Goal: Information Seeking & Learning: Understand process/instructions

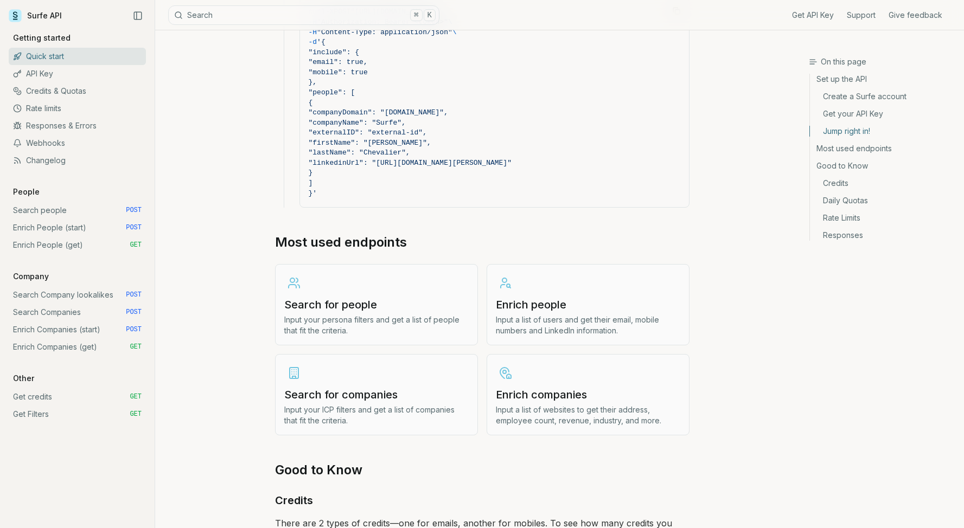
scroll to position [1164, 0]
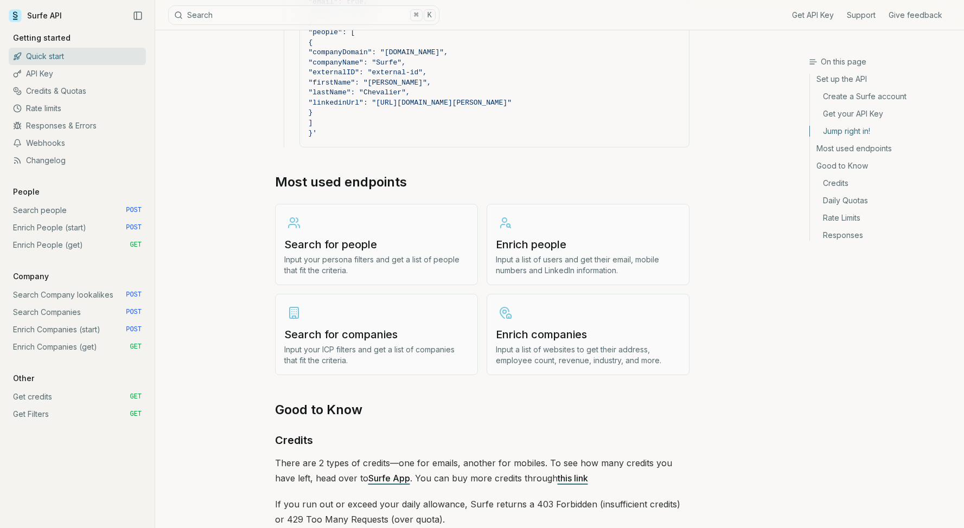
click at [63, 227] on link "Enrich People (start) POST" at bounding box center [77, 227] width 137 height 17
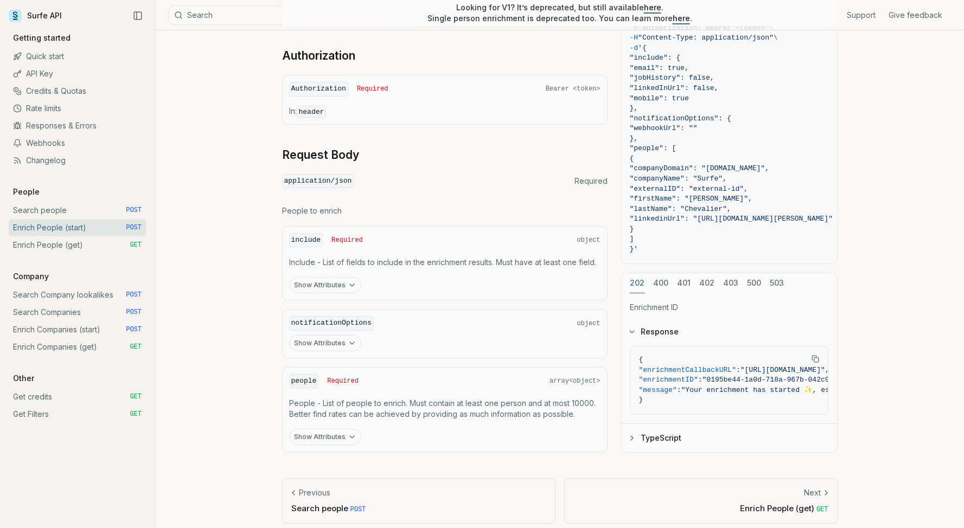
scroll to position [221, 0]
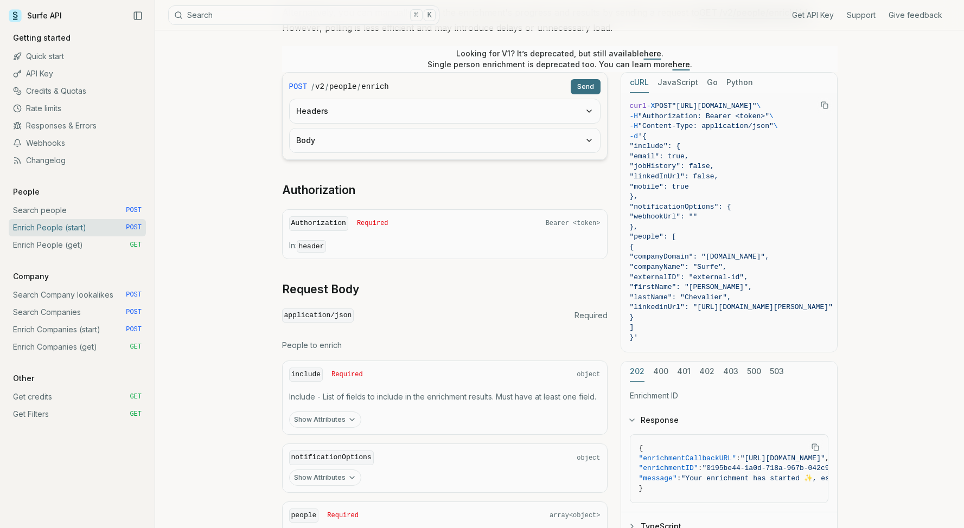
click at [266, 259] on article "Enrich People (start) Quota limitation This endpoint will not succeed if there …" at bounding box center [559, 240] width 607 height 862
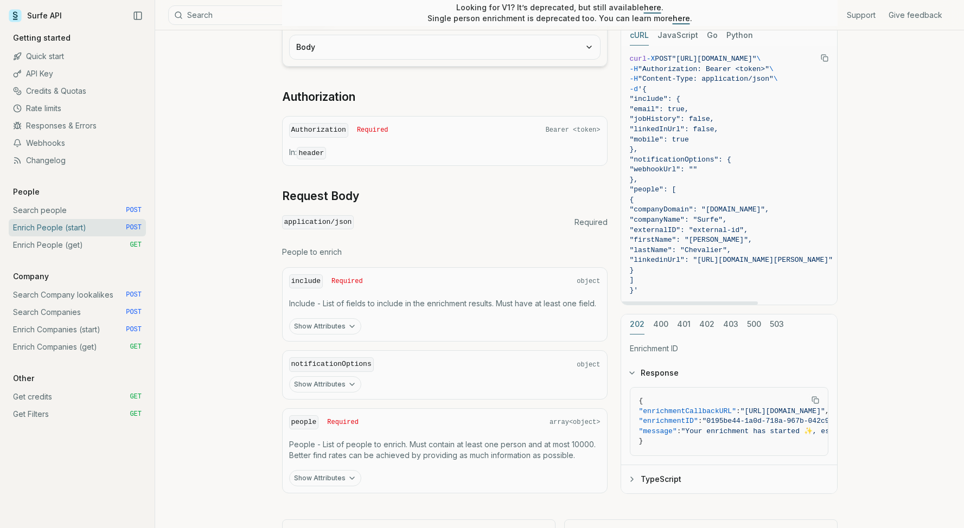
scroll to position [278, 0]
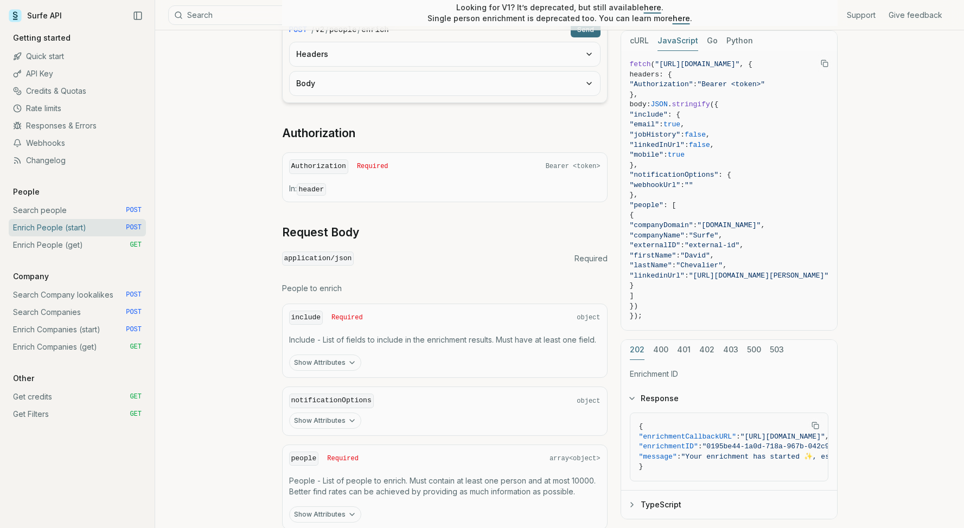
click at [687, 42] on button "JavaScript" at bounding box center [677, 41] width 41 height 20
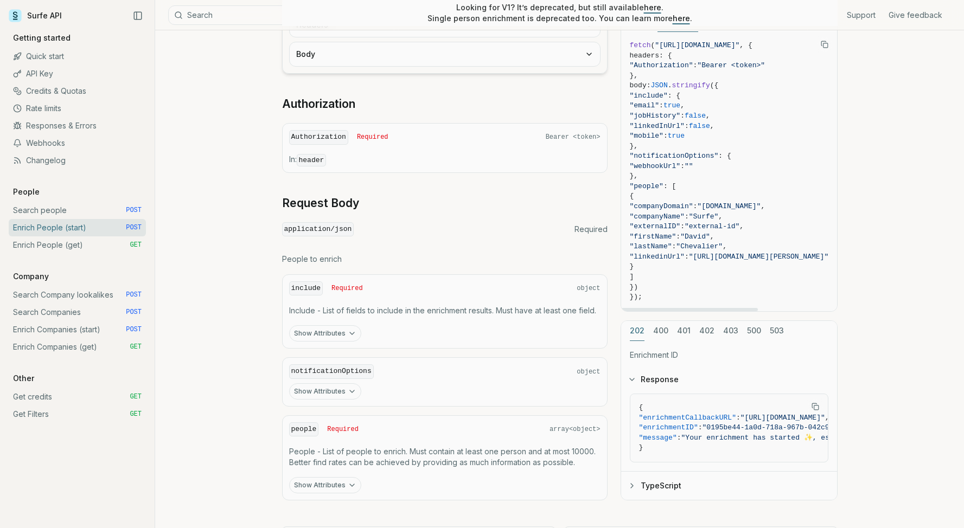
scroll to position [345, 0]
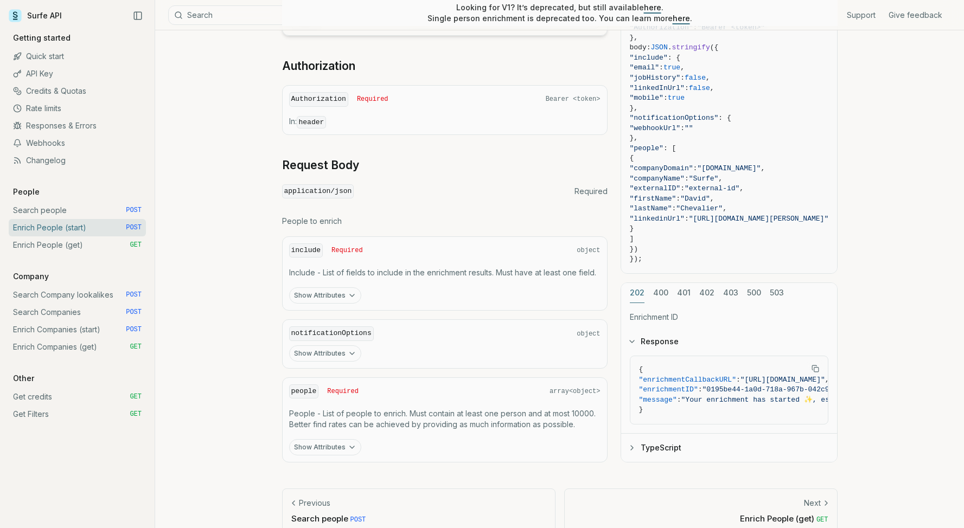
click at [344, 441] on button "Show Attributes" at bounding box center [325, 447] width 72 height 16
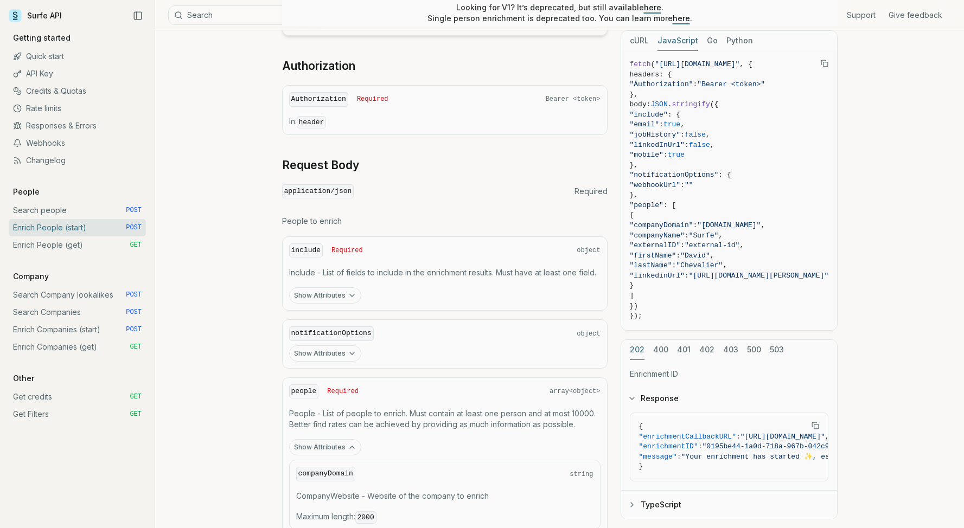
scroll to position [486, 0]
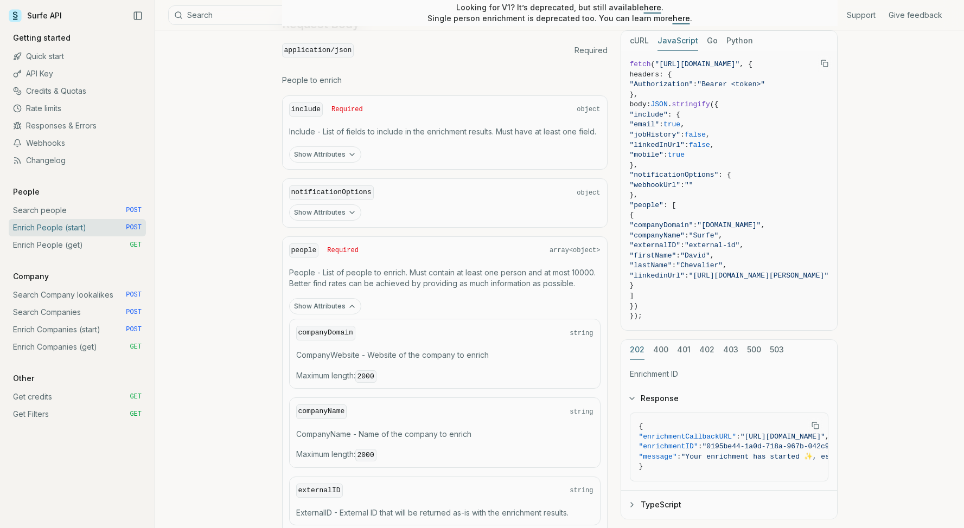
click at [344, 310] on button "Show Attributes" at bounding box center [325, 306] width 72 height 16
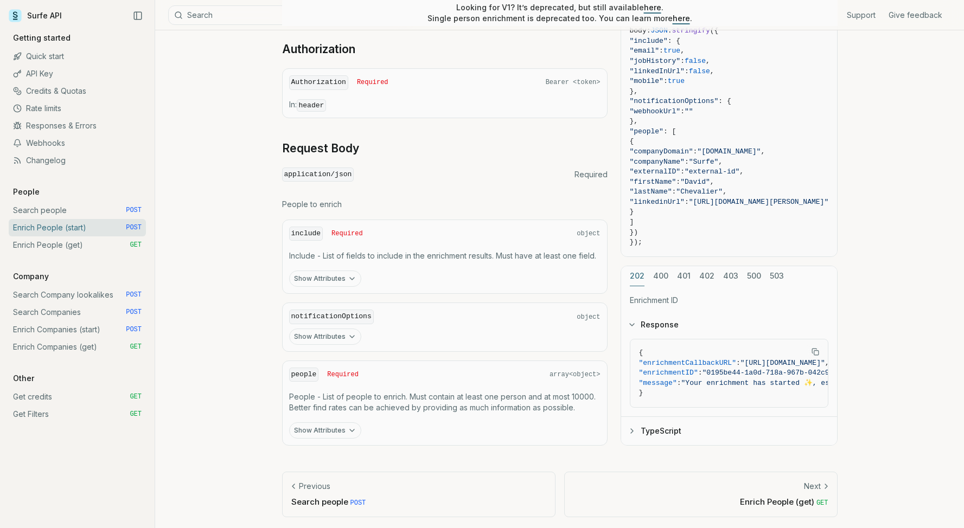
click at [662, 272] on div "202 400 401 402 403 500 503 Enrichment ID Response { "enrichmentCallbackURL" : …" at bounding box center [728, 356] width 217 height 180
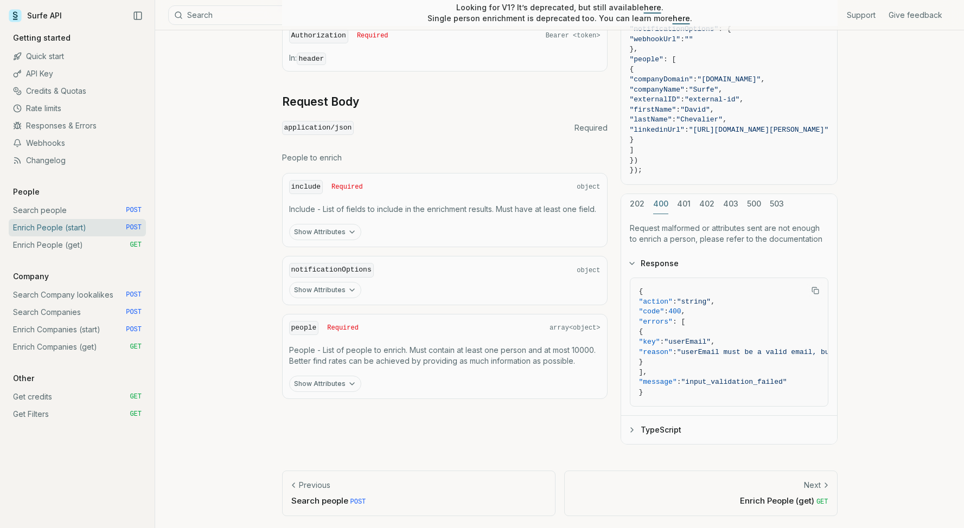
click at [684, 202] on div "cURL JavaScript Go Python fetch ( "https://api.surfe.com/v2/people/enrich" , { …" at bounding box center [728, 164] width 217 height 560
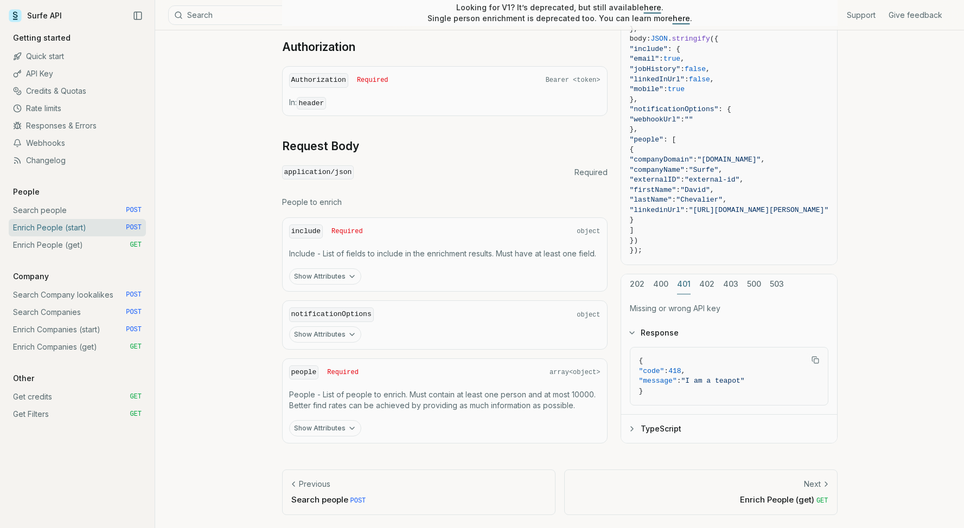
scroll to position [362, 0]
click at [708, 282] on button "402" at bounding box center [706, 287] width 15 height 20
click at [736, 285] on div "202 400 401 402 403 500 503" at bounding box center [729, 287] width 216 height 20
click at [732, 284] on div "202 400 401 402 403 500 503 Not enough credits or daily quota exceeded Response…" at bounding box center [728, 361] width 217 height 170
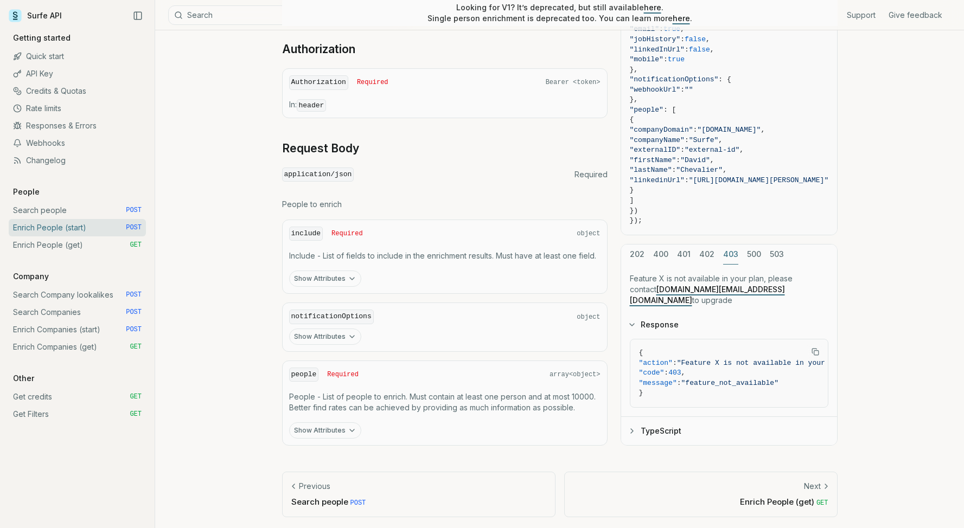
click at [751, 262] on div "cURL JavaScript Go Python fetch ( "https://api.surfe.com/v2/people/enrich" , { …" at bounding box center [728, 190] width 217 height 511
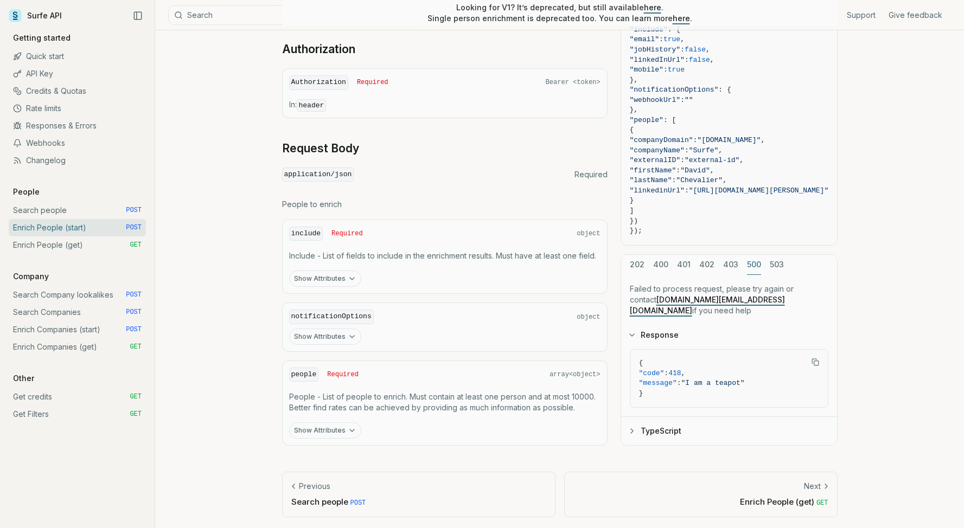
click at [69, 399] on link "Get credits GET" at bounding box center [77, 396] width 137 height 17
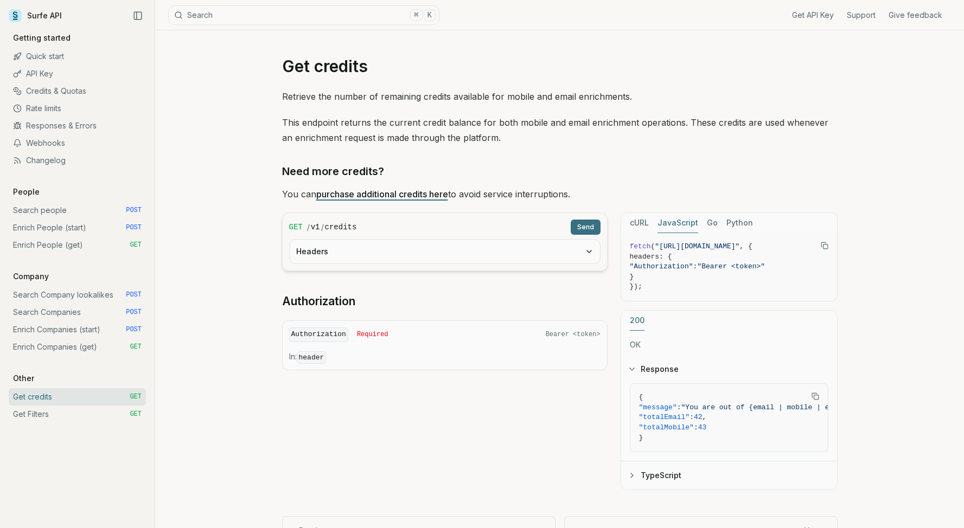
click at [54, 248] on link "Enrich People (get) GET" at bounding box center [77, 244] width 137 height 17
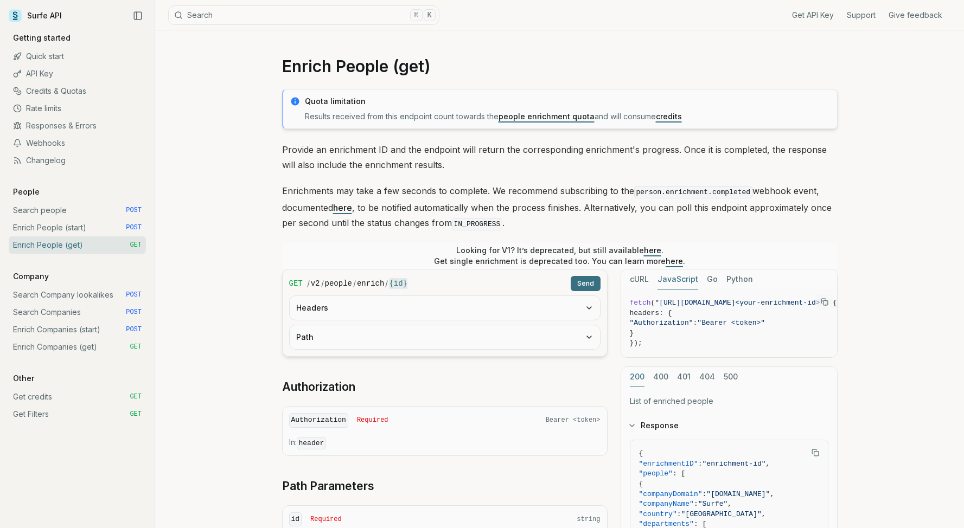
click at [67, 225] on link "Enrich People (start) POST" at bounding box center [77, 227] width 137 height 17
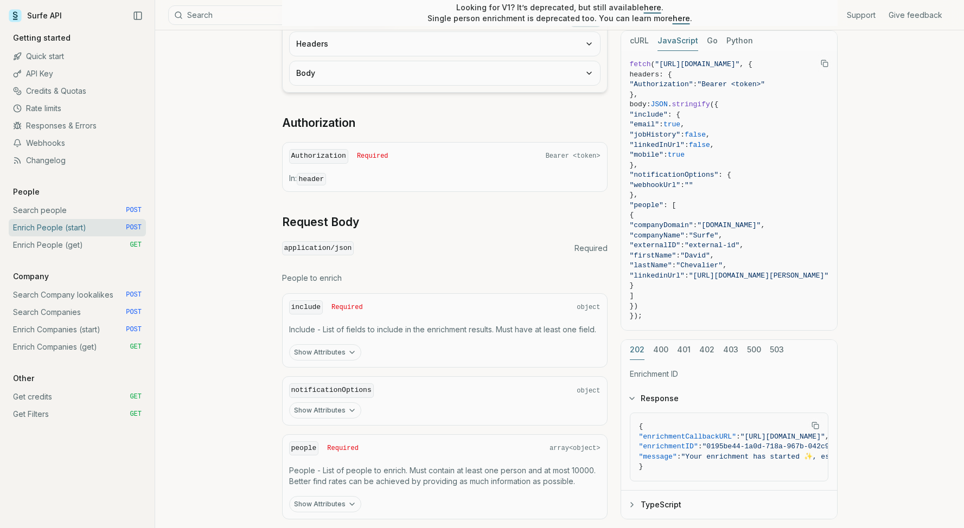
scroll to position [362, 0]
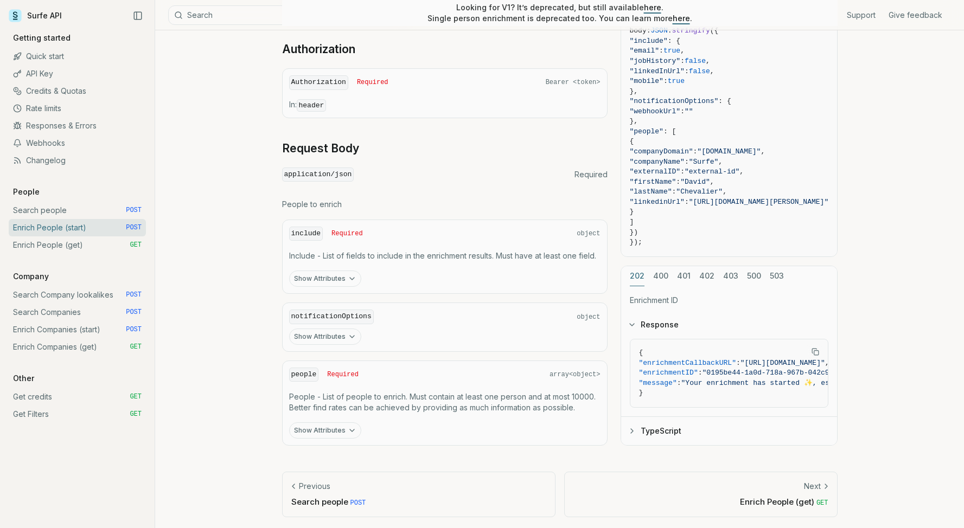
click at [53, 330] on link "Enrich Companies (start) POST" at bounding box center [77, 329] width 137 height 17
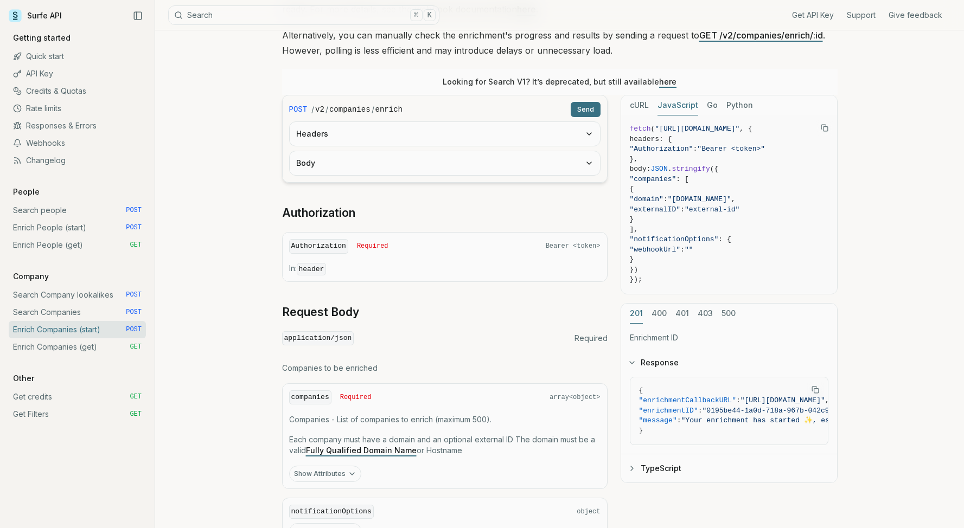
scroll to position [214, 0]
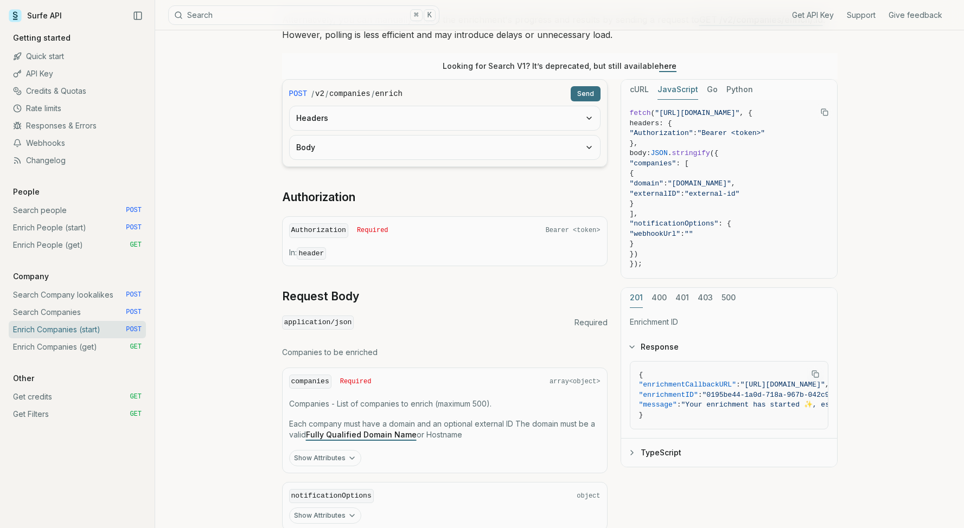
click at [335, 453] on button "Show Attributes" at bounding box center [325, 458] width 72 height 16
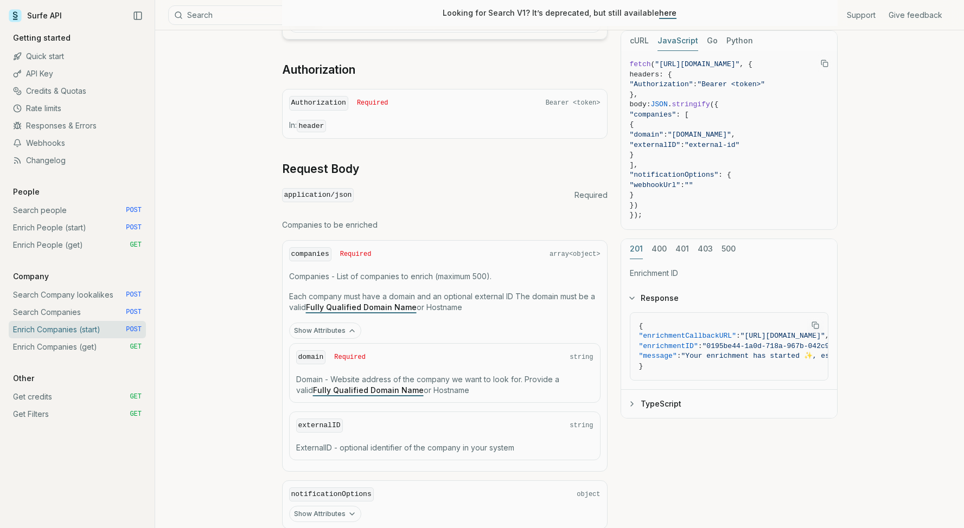
scroll to position [425, 0]
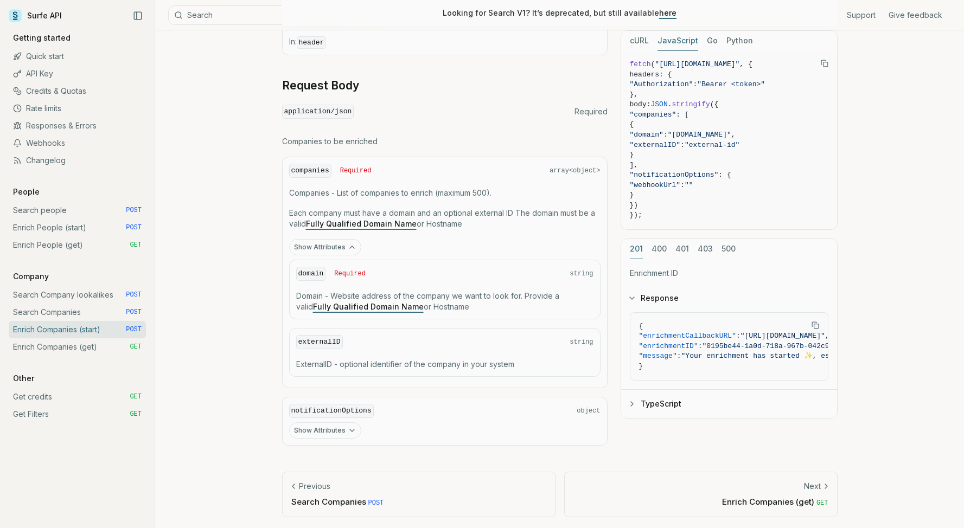
click at [78, 231] on link "Enrich People (start) POST" at bounding box center [77, 227] width 137 height 17
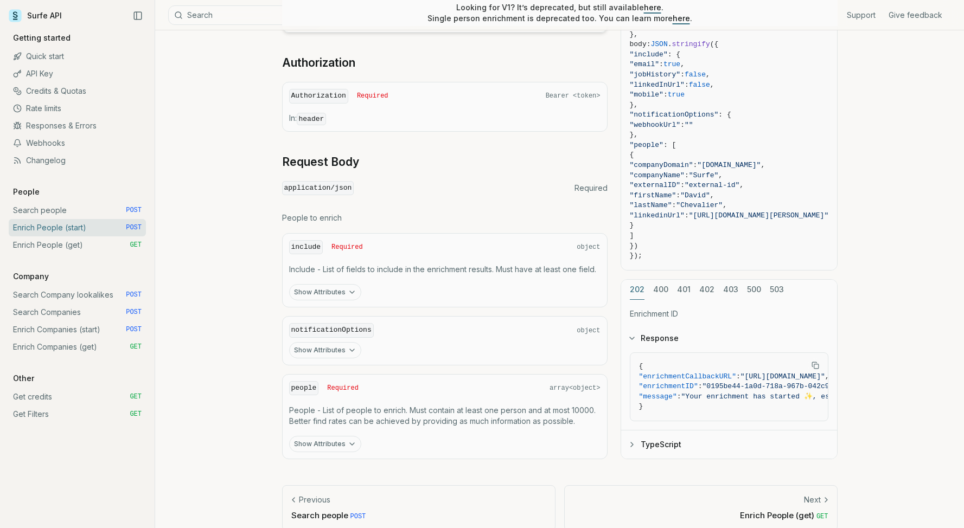
scroll to position [362, 0]
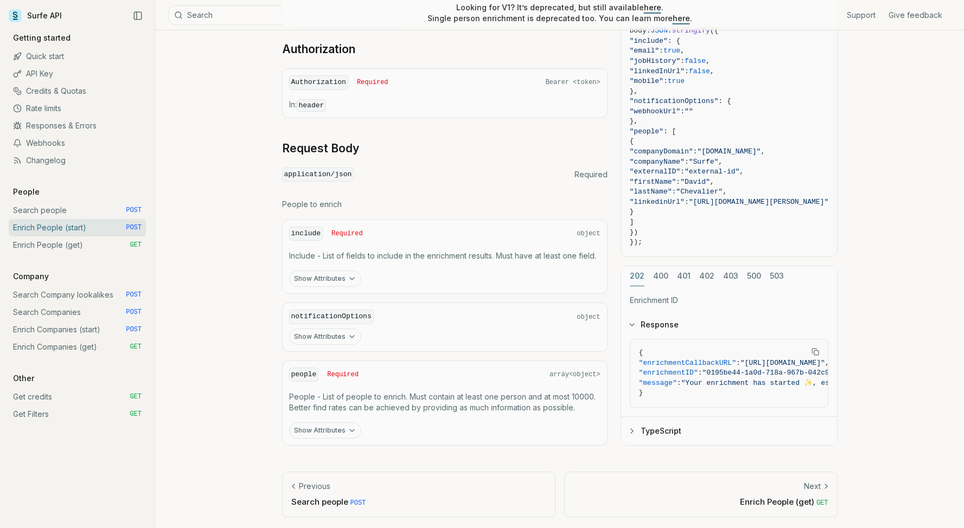
click at [665, 272] on div "202 400 401 402 403 500 503 Enrichment ID Response { "enrichmentCallbackURL" : …" at bounding box center [728, 356] width 217 height 180
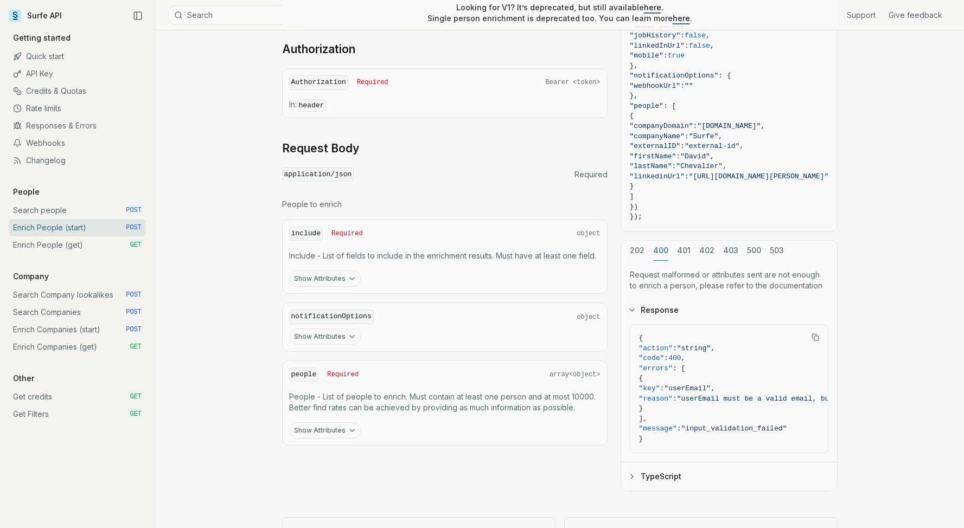
click at [690, 247] on div "202 400 401 402 403 500 503" at bounding box center [729, 251] width 216 height 20
click at [686, 248] on div "cURL JavaScript Go Python fetch ( "https://api.surfe.com/v2/people/enrich" , { …" at bounding box center [728, 211] width 217 height 560
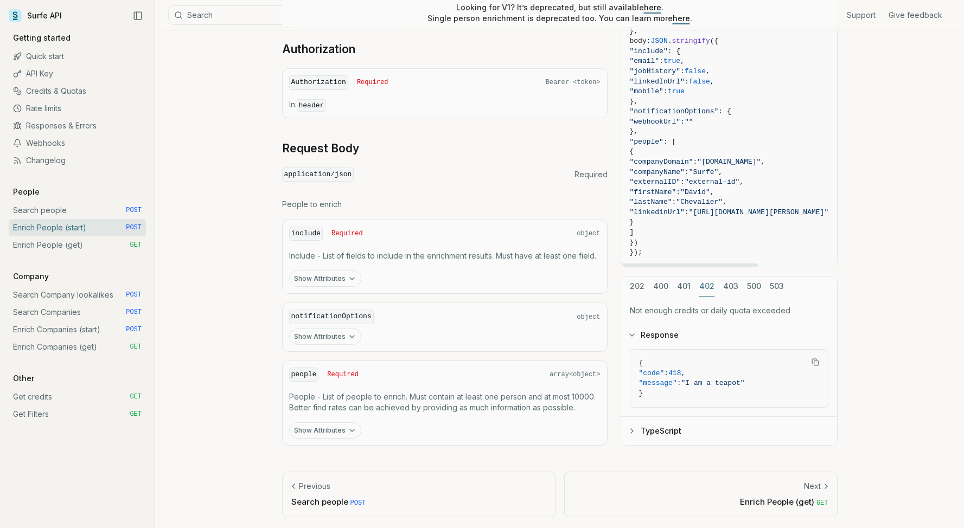
click at [707, 278] on button "402" at bounding box center [706, 287] width 15 height 20
click at [747, 281] on button "500" at bounding box center [754, 287] width 14 height 20
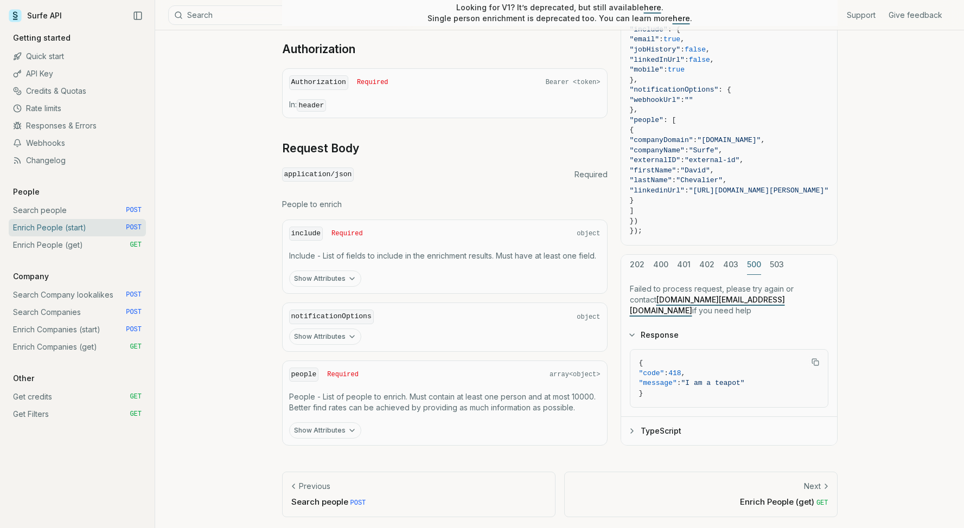
click at [734, 273] on div "202 400 401 402 403 500 503 Failed to process request, please try again or cont…" at bounding box center [728, 350] width 217 height 192
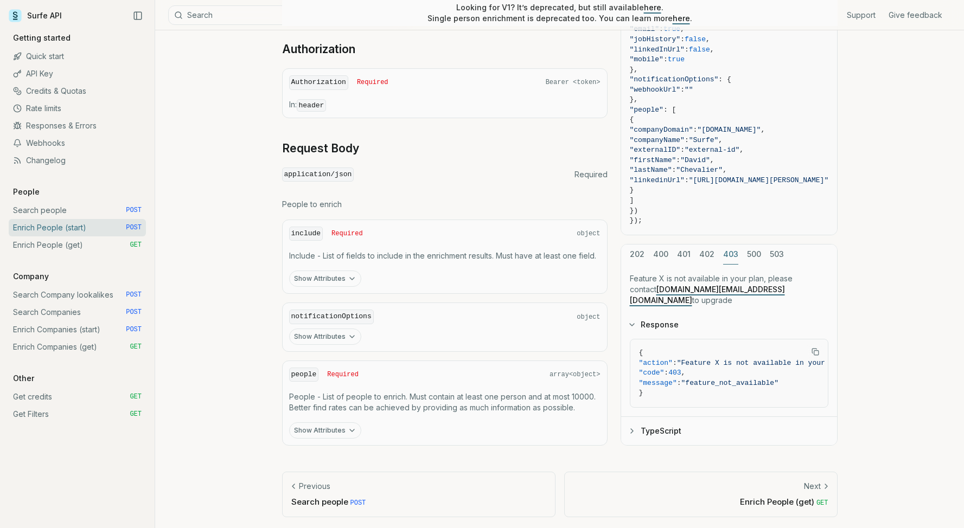
click at [788, 263] on div "202 400 401 402 403 500 503" at bounding box center [729, 255] width 216 height 20
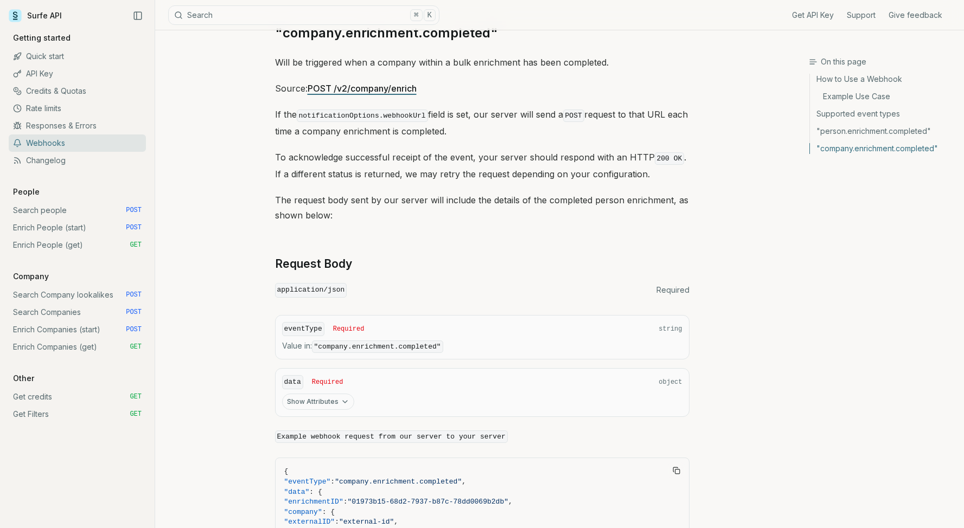
scroll to position [1654, 0]
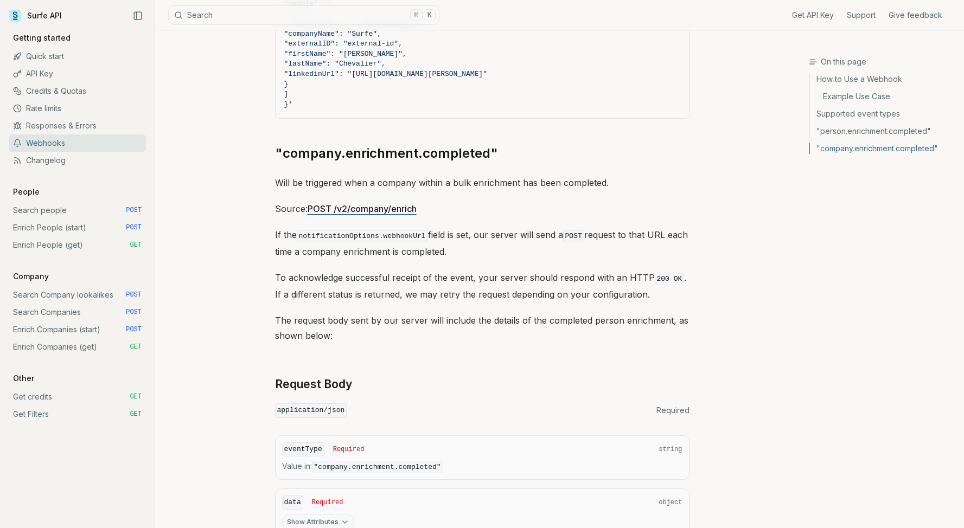
scroll to position [74, 0]
